Goal: Find specific page/section: Find specific page/section

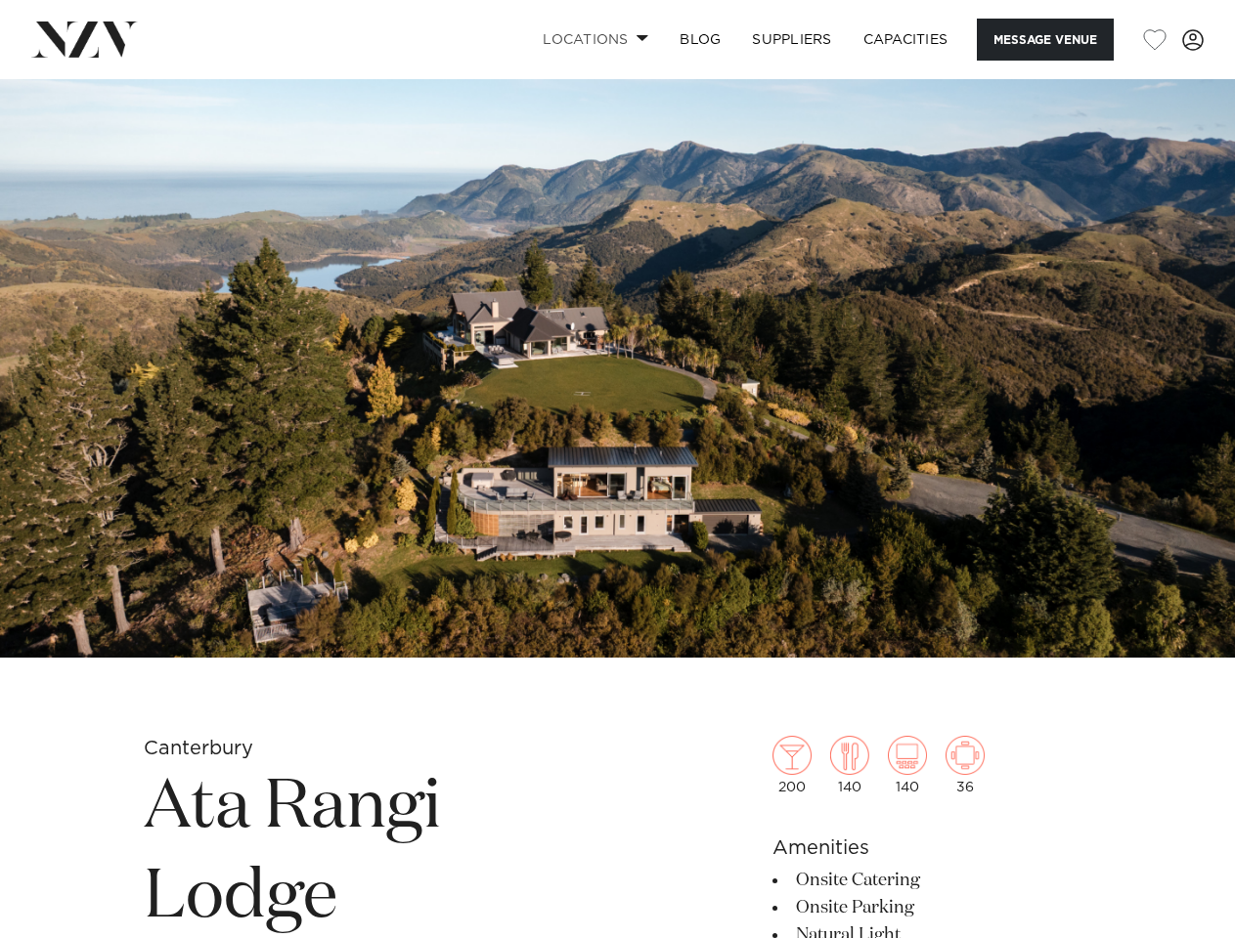
click at [591, 39] on link "Locations" at bounding box center [595, 40] width 137 height 42
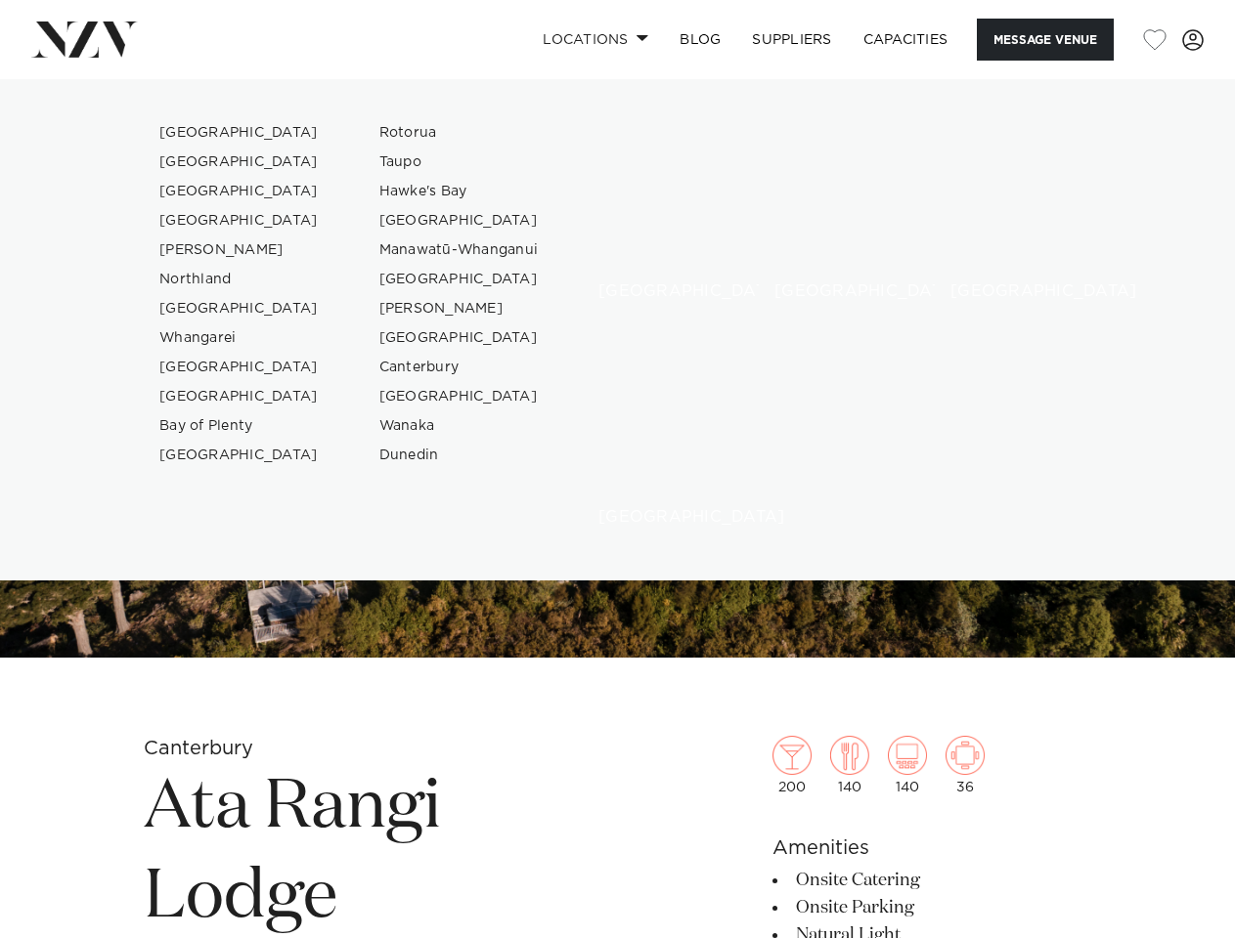
click at [1044, 39] on button "Message Venue" at bounding box center [1044, 40] width 137 height 42
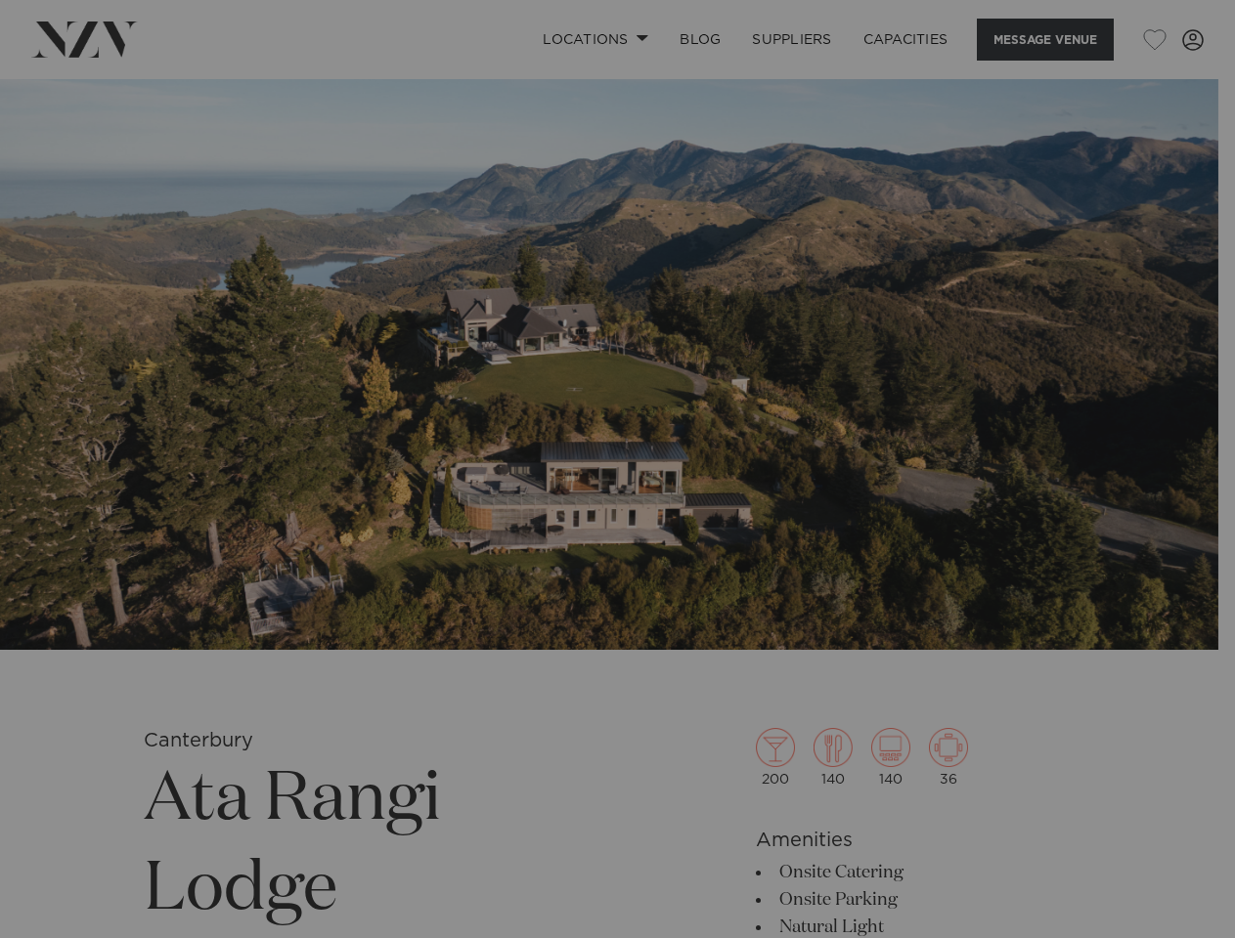
click at [1154, 40] on div at bounding box center [617, 469] width 1235 height 938
